Goal: Find specific page/section: Find specific page/section

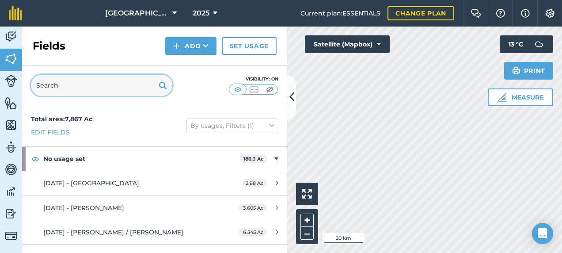
click at [58, 86] on input "text" at bounding box center [101, 85] width 141 height 21
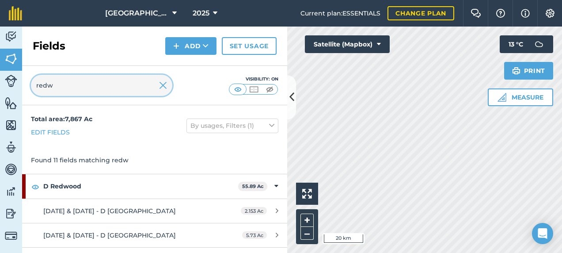
type input "redw"
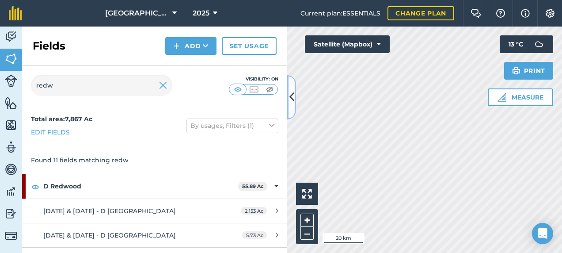
click at [290, 99] on icon at bounding box center [292, 96] width 5 height 15
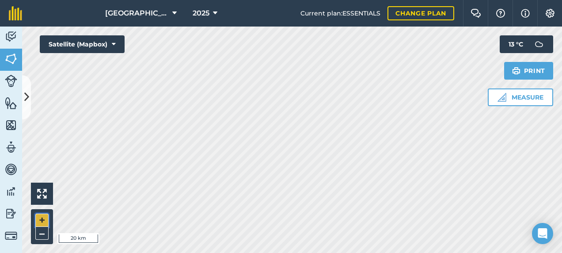
click at [46, 218] on button "+" at bounding box center [41, 220] width 13 height 13
click at [46, 217] on button "+" at bounding box center [41, 220] width 13 height 13
click at [14, 83] on img at bounding box center [11, 81] width 12 height 12
click at [13, 58] on img at bounding box center [11, 58] width 12 height 13
